Goal: Find specific page/section

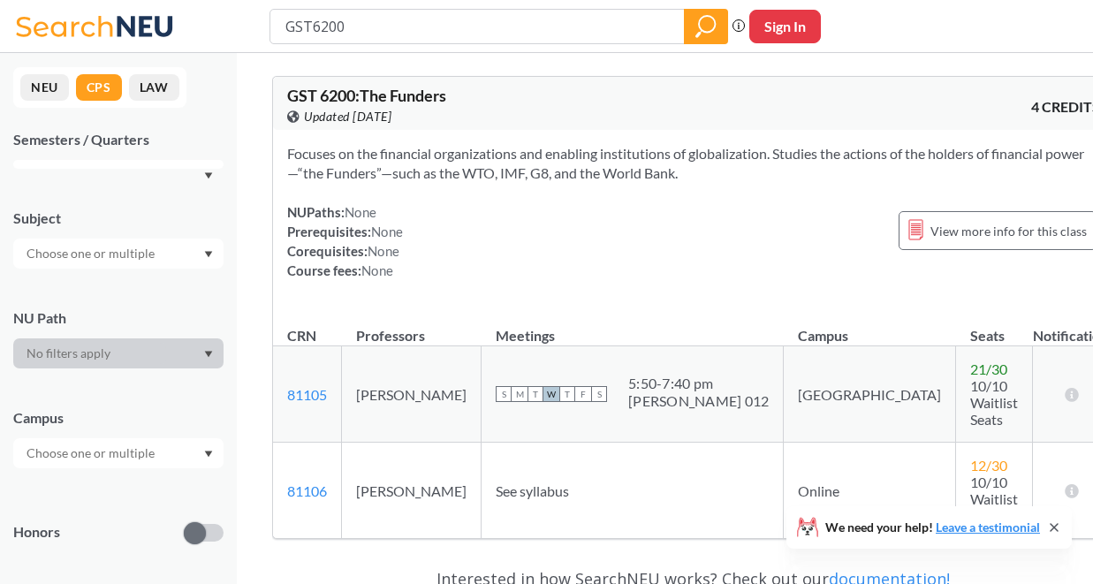
click at [46, 91] on button "NEU" at bounding box center [44, 87] width 49 height 27
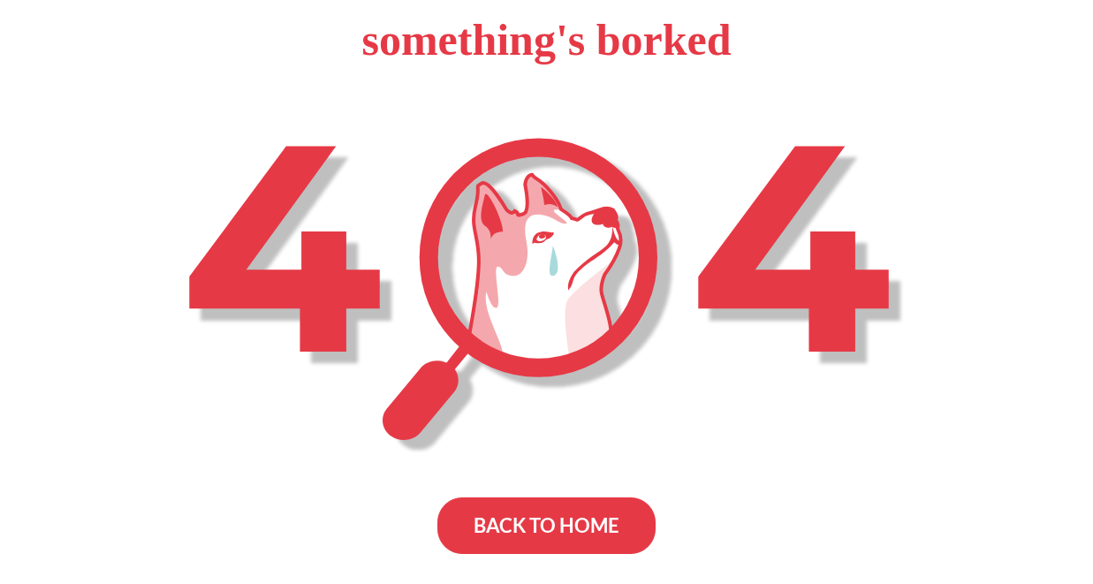
click at [513, 522] on div "BACK TO HOME" at bounding box center [547, 526] width 218 height 57
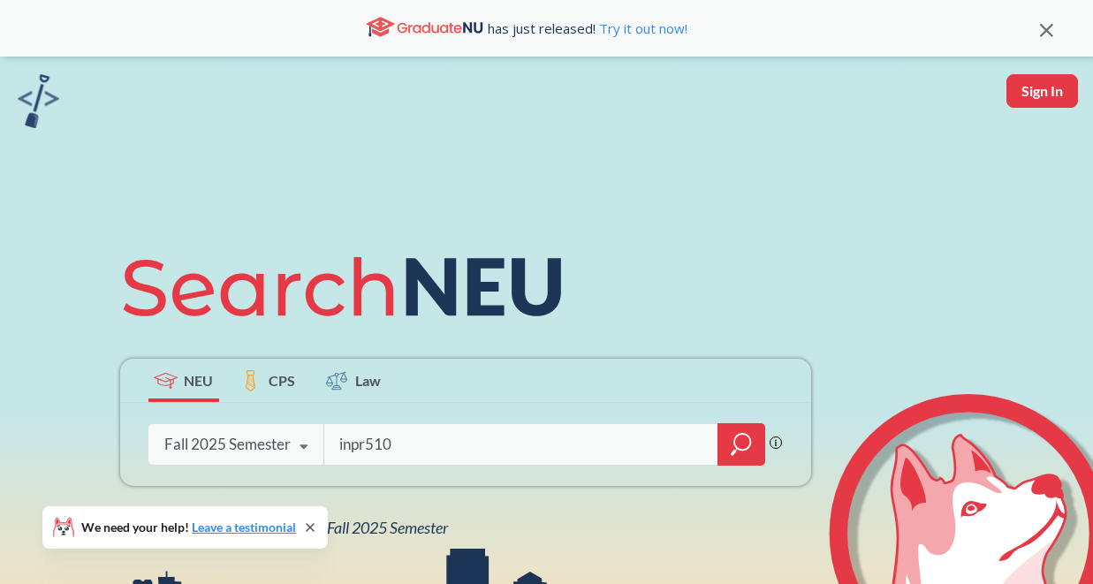
type input "inpr5100"
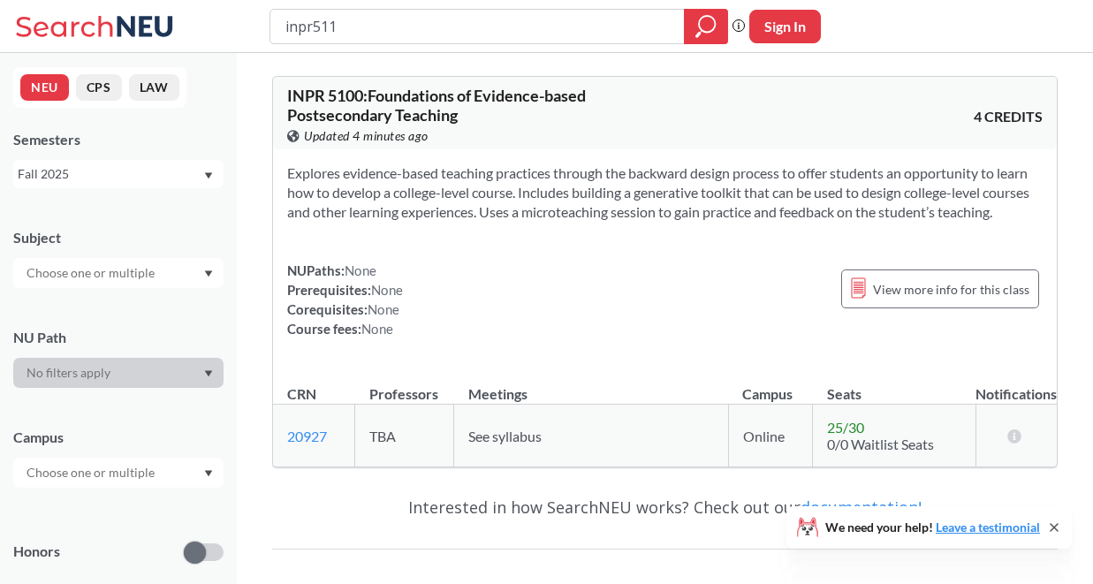
type input "inpr5110"
